Goal: Share content: Share content

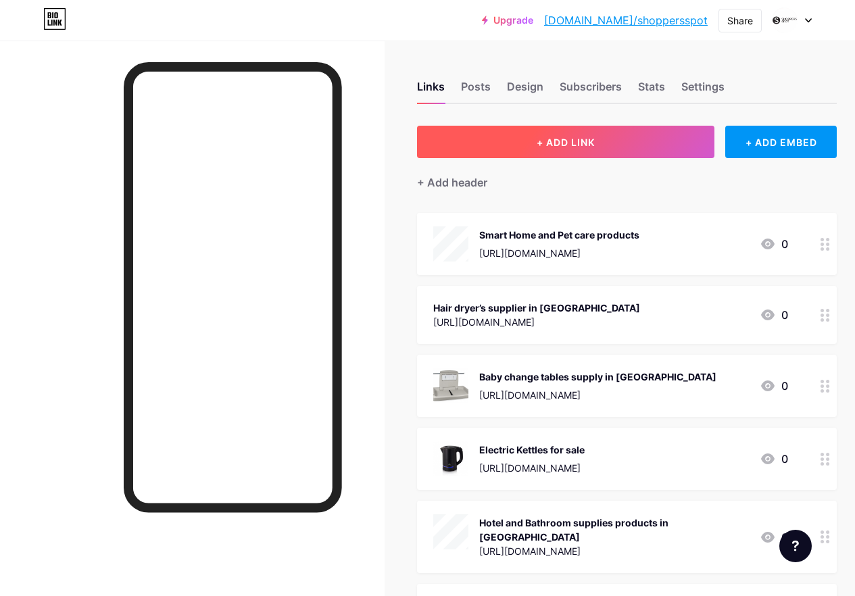
click at [551, 146] on span "+ ADD LINK" at bounding box center [566, 142] width 58 height 11
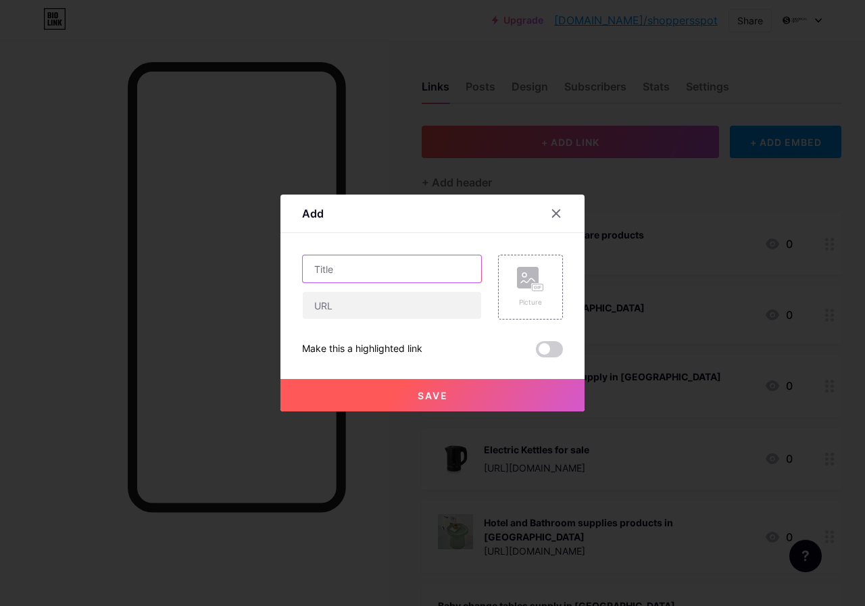
click at [349, 274] on input "text" at bounding box center [392, 268] width 178 height 27
paste input "Hotel supplies in [GEOGRAPHIC_DATA]"
type input "Hotel supplies in [GEOGRAPHIC_DATA]"
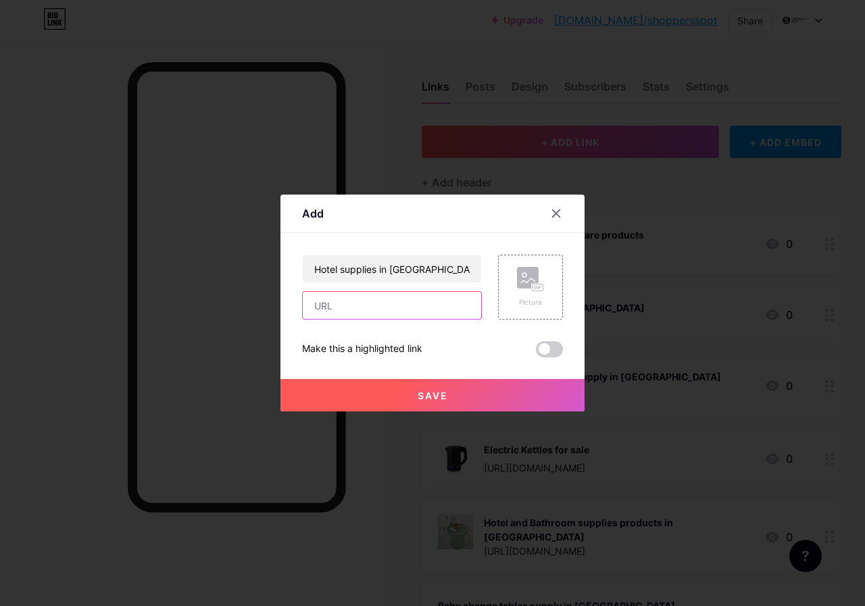
click at [354, 307] on input "text" at bounding box center [392, 305] width 178 height 27
paste input "[URL][DOMAIN_NAME]"
type input "[URL][DOMAIN_NAME]"
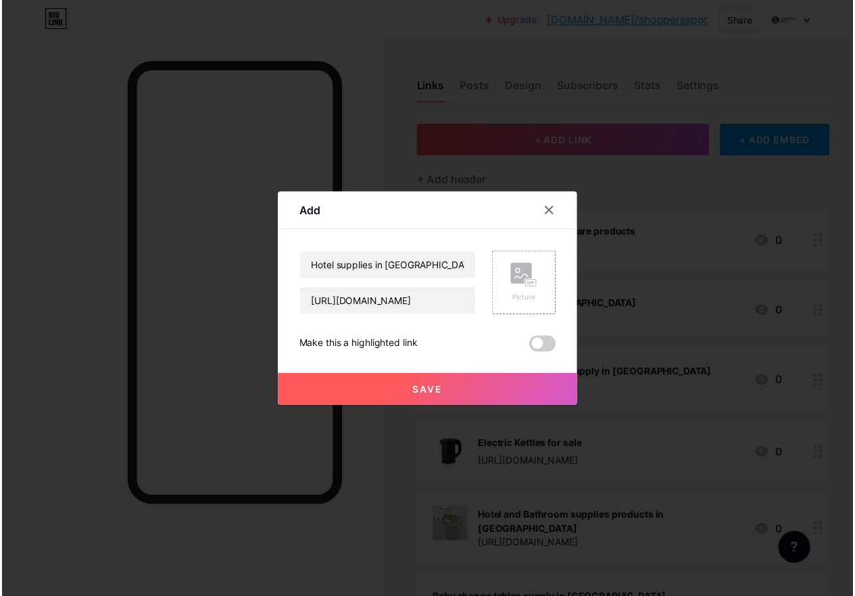
scroll to position [0, 0]
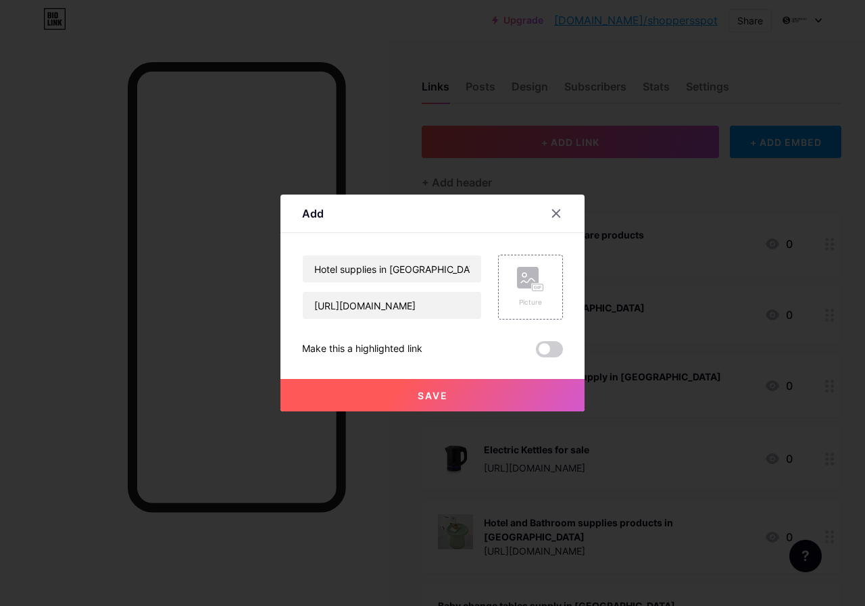
click at [430, 390] on span "Save" at bounding box center [433, 395] width 30 height 11
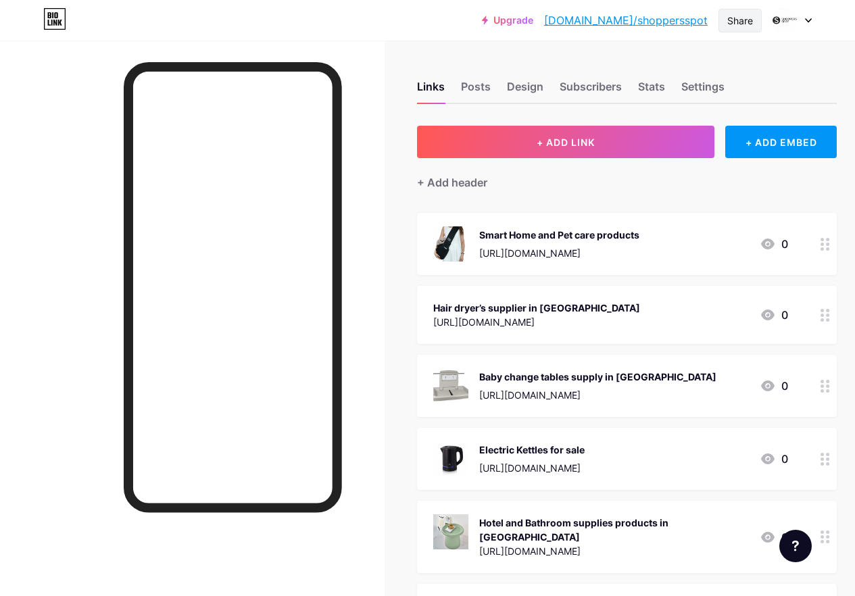
click at [750, 18] on div "Share" at bounding box center [740, 21] width 26 height 14
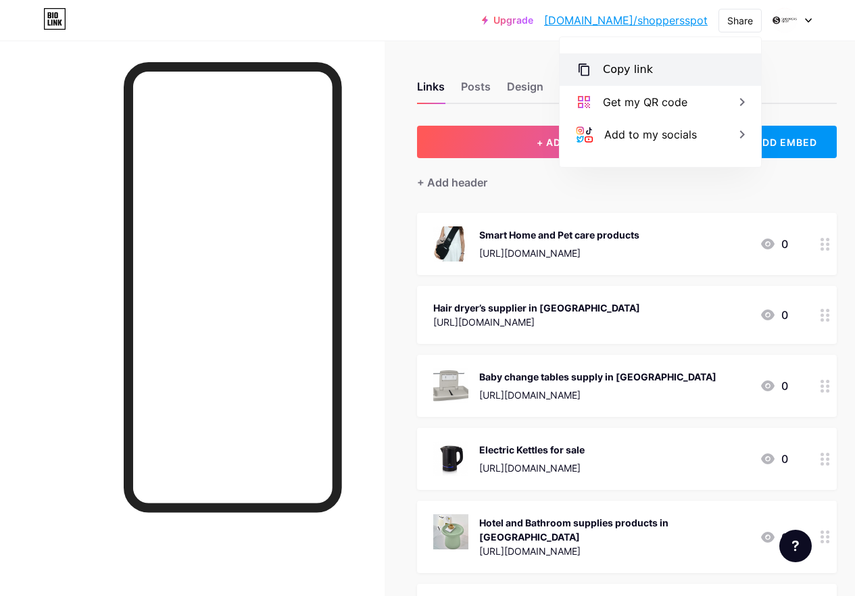
click at [640, 69] on div "Copy link" at bounding box center [628, 69] width 50 height 16
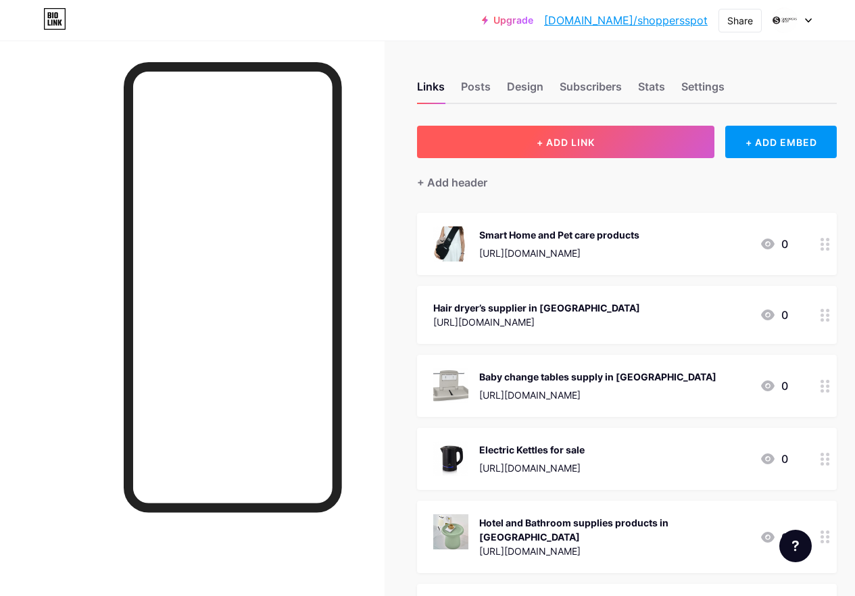
click at [543, 143] on span "+ ADD LINK" at bounding box center [566, 142] width 58 height 11
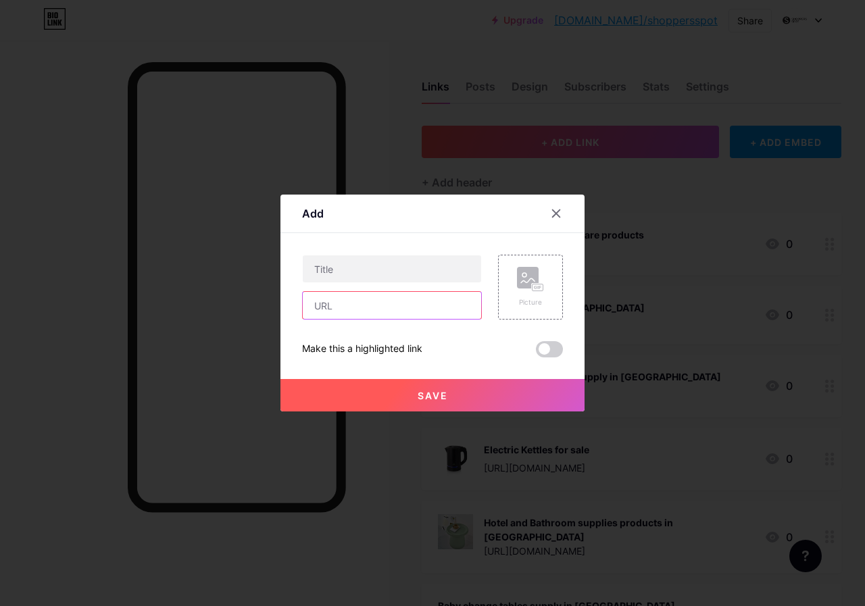
click at [378, 300] on input "text" at bounding box center [392, 305] width 178 height 27
paste input "[URL][DOMAIN_NAME]"
type input "[URL][DOMAIN_NAME]"
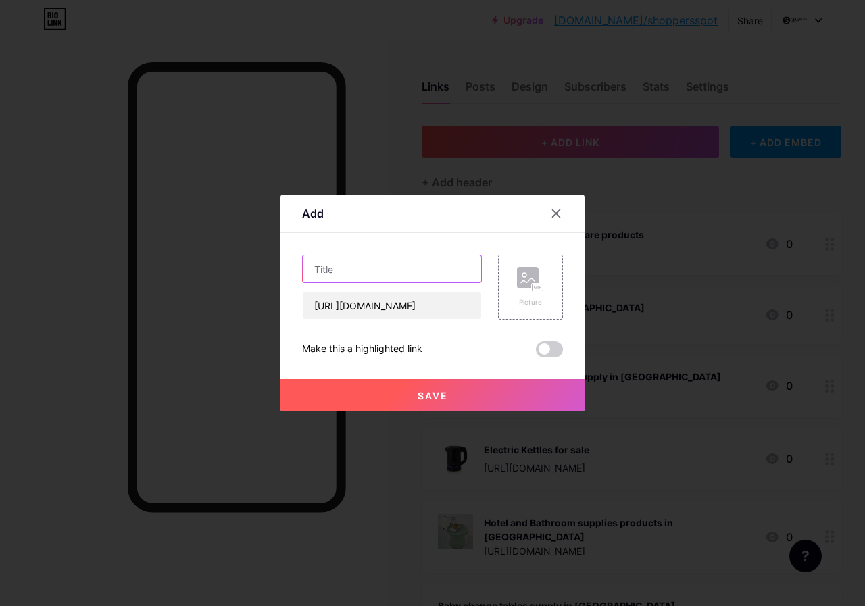
click at [362, 268] on input "text" at bounding box center [392, 268] width 178 height 27
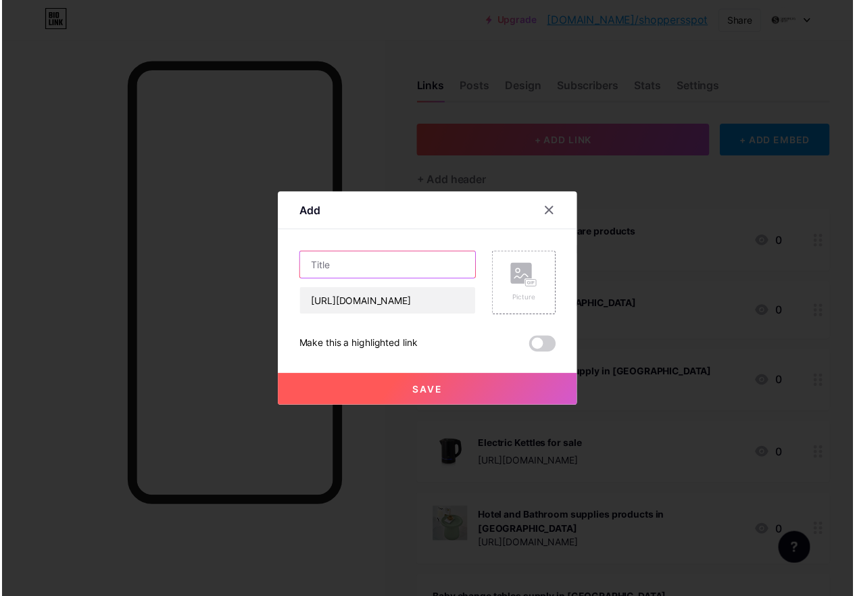
scroll to position [0, 0]
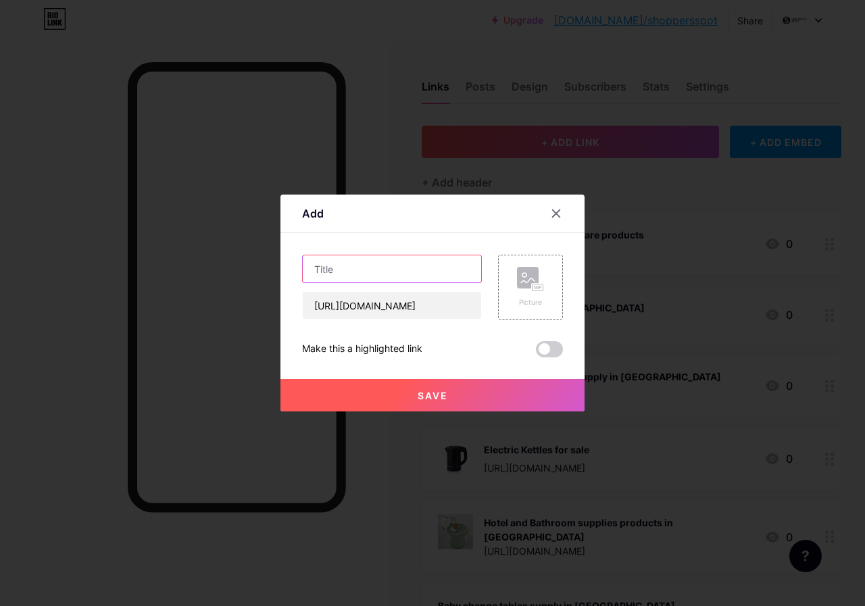
paste input "Pet care products"
type input "Pet care products"
click at [443, 400] on span "Save" at bounding box center [433, 395] width 30 height 11
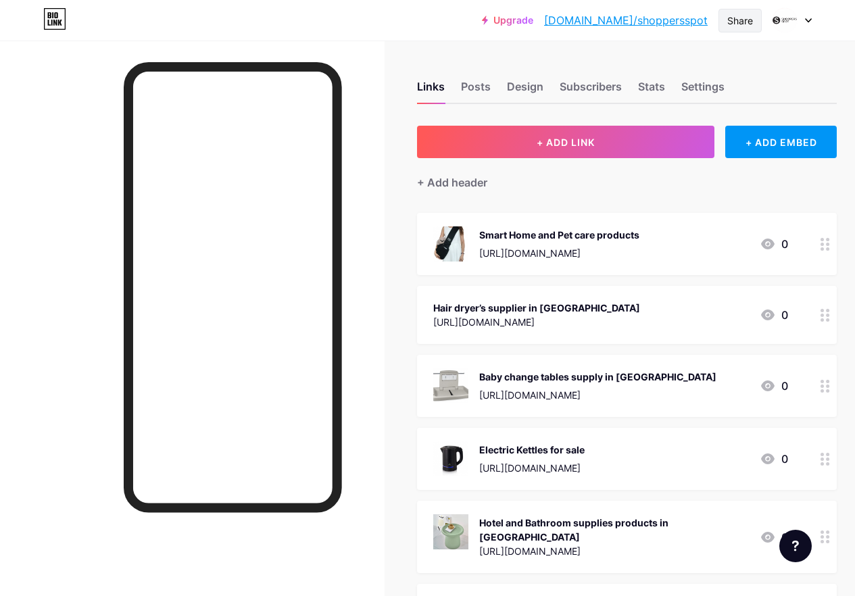
click at [735, 22] on div "Share" at bounding box center [740, 21] width 26 height 14
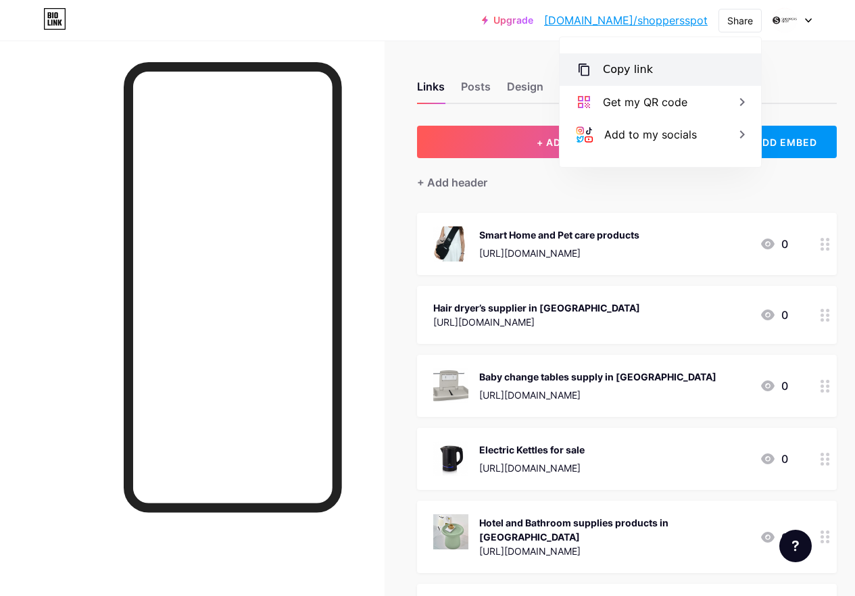
drag, startPoint x: 647, startPoint y: 65, endPoint x: 573, endPoint y: 261, distance: 209.6
click at [647, 65] on div "Copy link" at bounding box center [660, 69] width 201 height 32
